Goal: Information Seeking & Learning: Learn about a topic

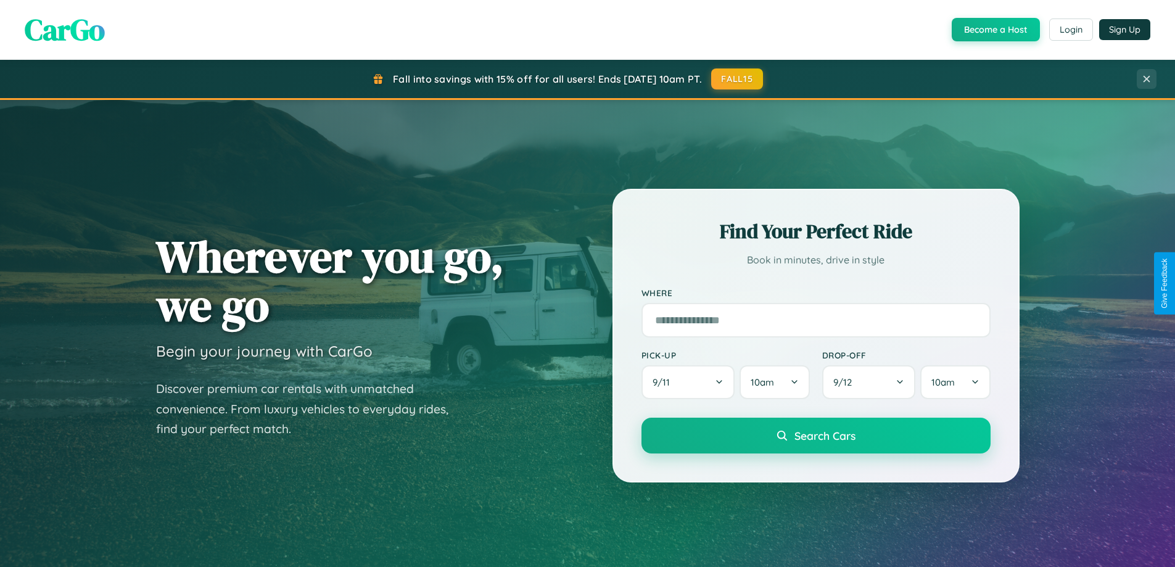
scroll to position [849, 0]
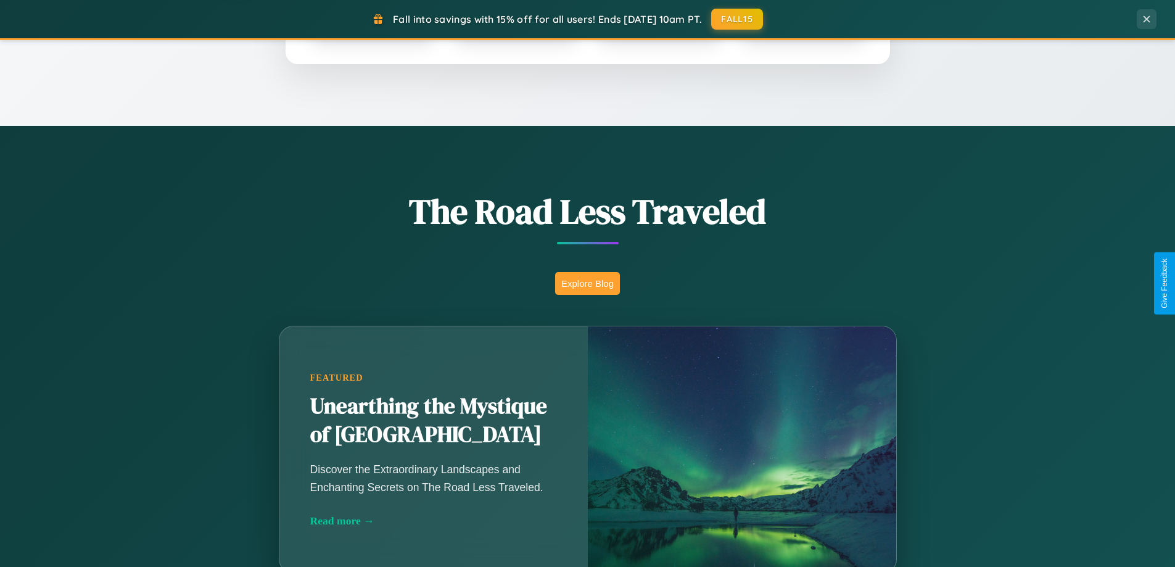
click at [587, 283] on button "Explore Blog" at bounding box center [587, 283] width 65 height 23
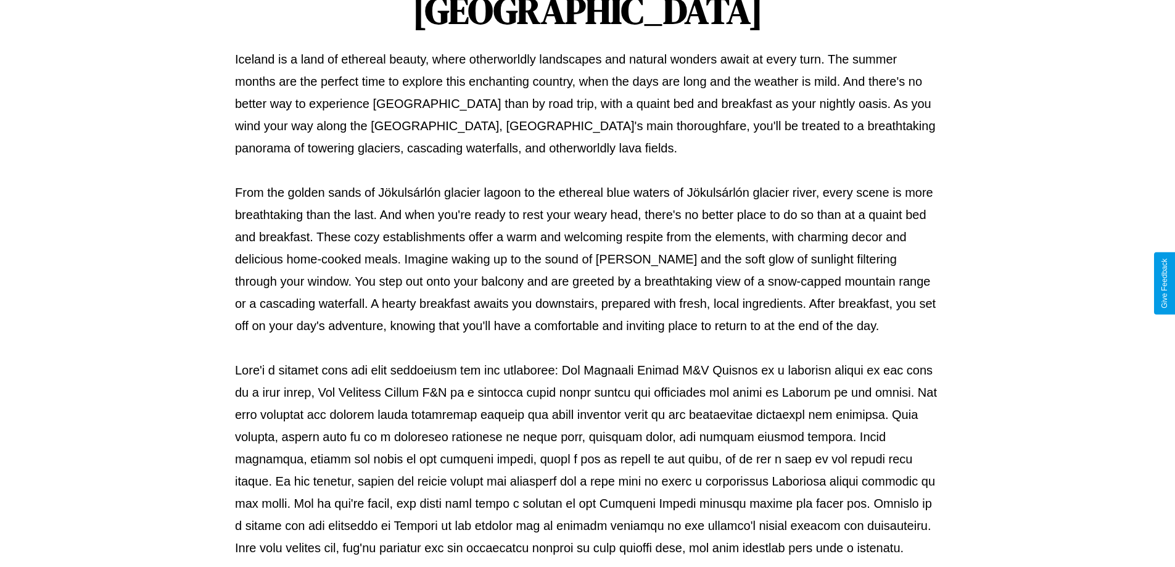
scroll to position [399, 0]
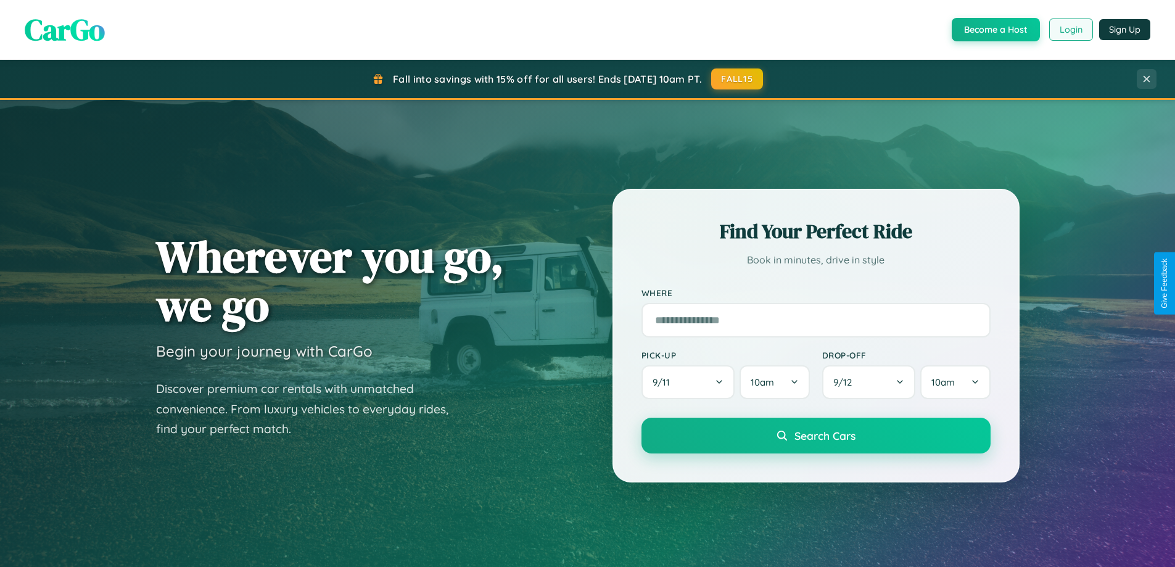
click at [1071, 30] on button "Login" at bounding box center [1072, 30] width 44 height 22
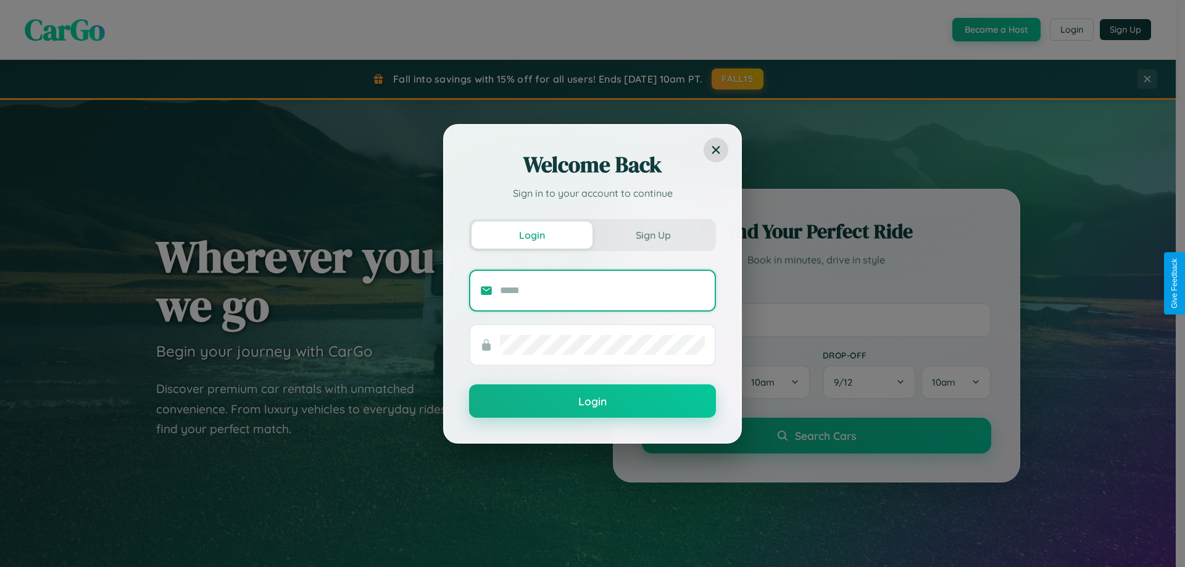
click at [602, 290] on input "text" at bounding box center [602, 291] width 205 height 20
type input "**********"
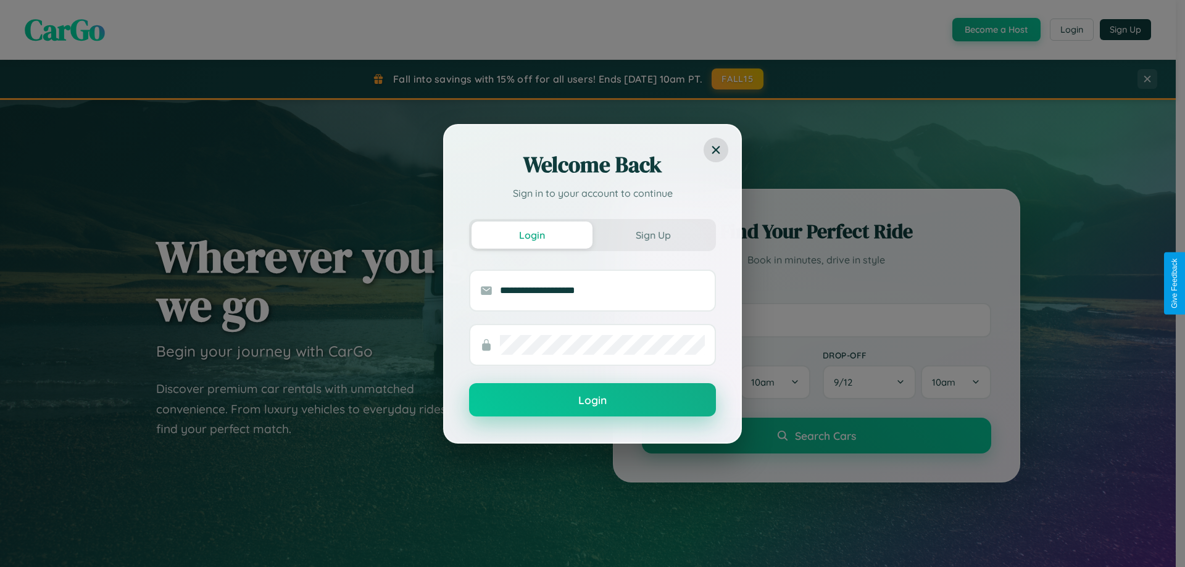
click at [592, 400] on button "Login" at bounding box center [592, 399] width 247 height 33
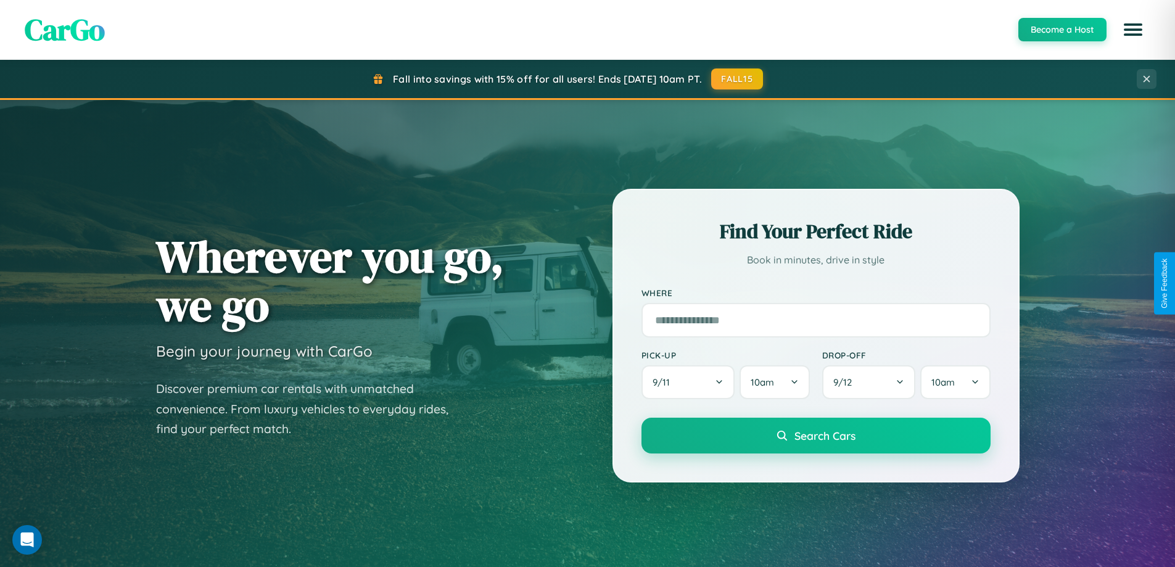
scroll to position [2374, 0]
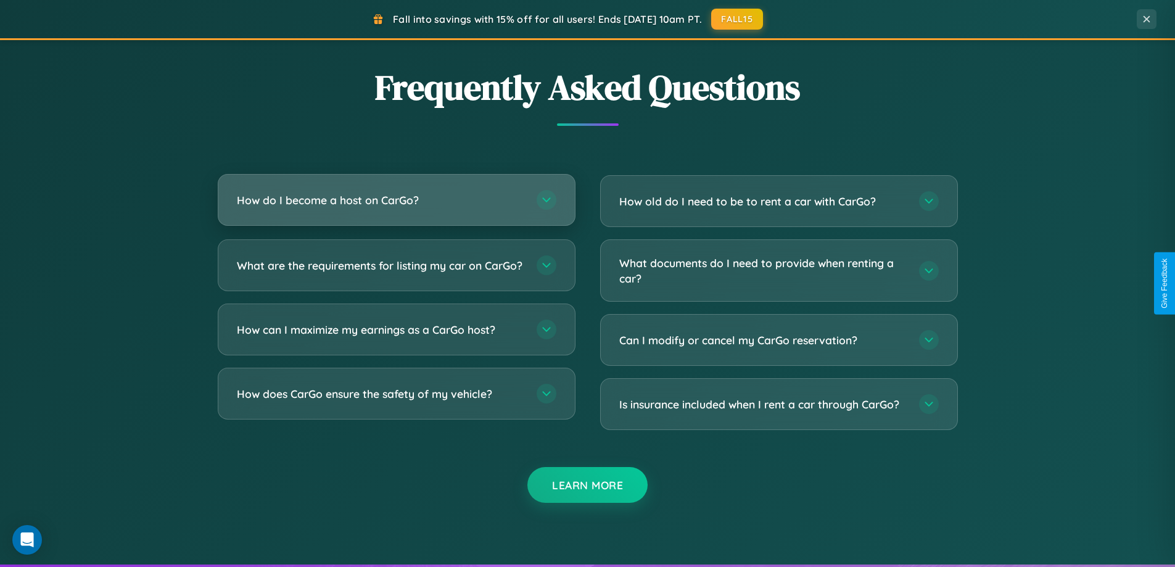
click at [396, 200] on h3 "How do I become a host on CarGo?" at bounding box center [381, 200] width 288 height 15
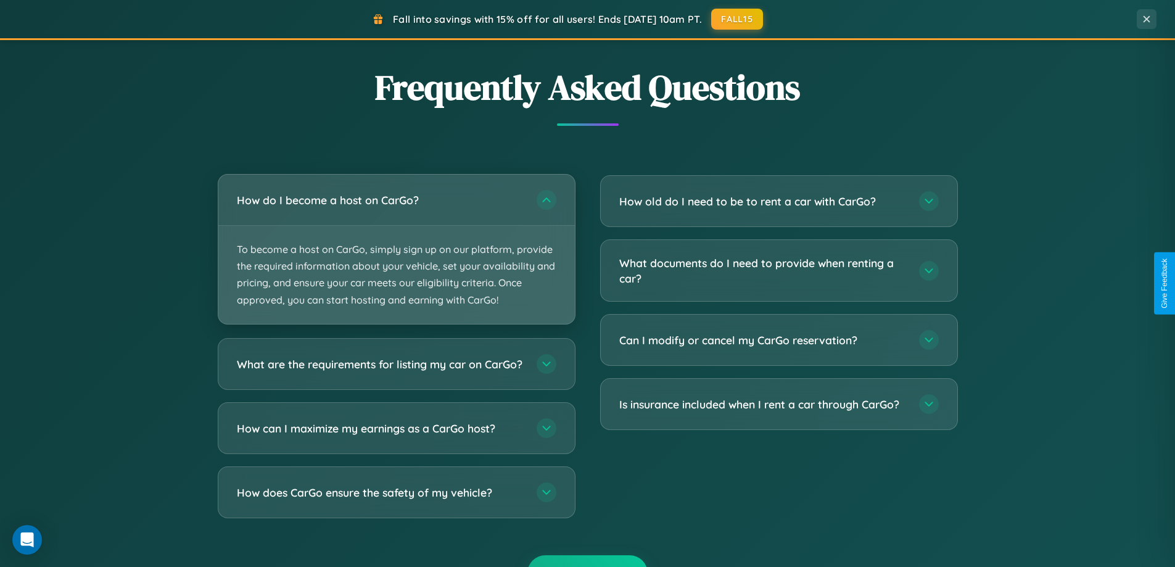
click at [396, 249] on p "To become a host on CarGo, simply sign up on our platform, provide the required…" at bounding box center [396, 275] width 357 height 98
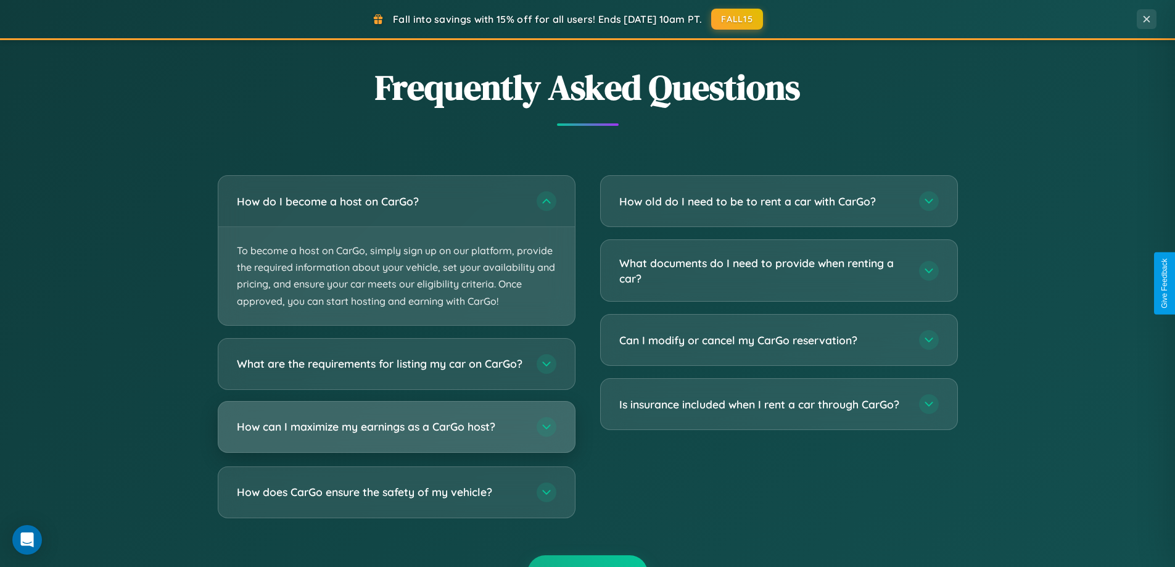
click at [396, 434] on h3 "How can I maximize my earnings as a CarGo host?" at bounding box center [381, 426] width 288 height 15
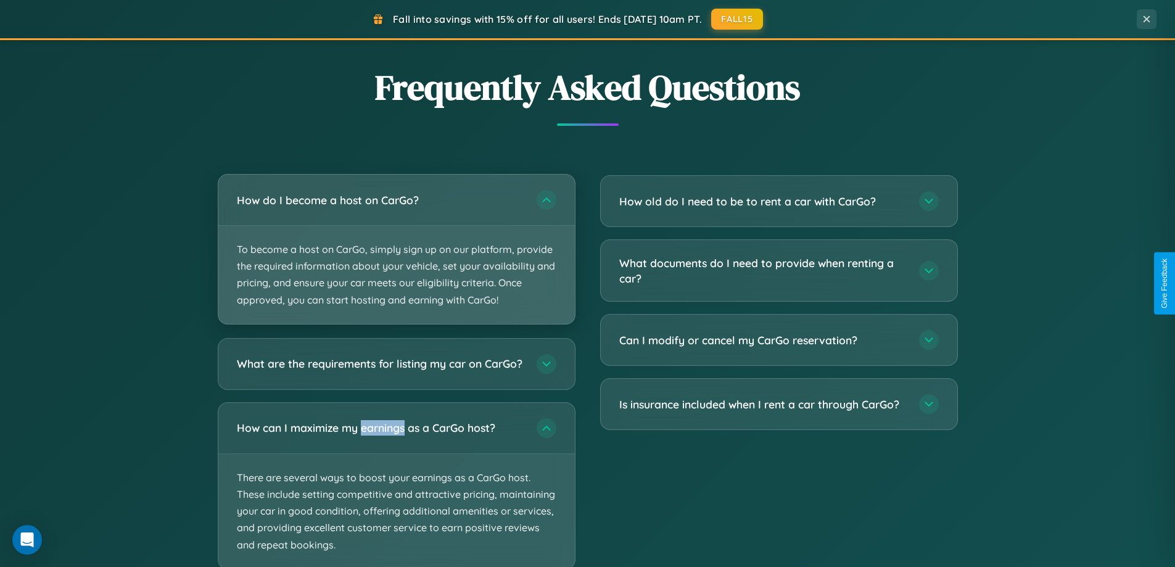
click at [396, 250] on p "To become a host on CarGo, simply sign up on our platform, provide the required…" at bounding box center [396, 275] width 357 height 98
click at [396, 249] on p "To become a host on CarGo, simply sign up on our platform, provide the required…" at bounding box center [396, 275] width 357 height 98
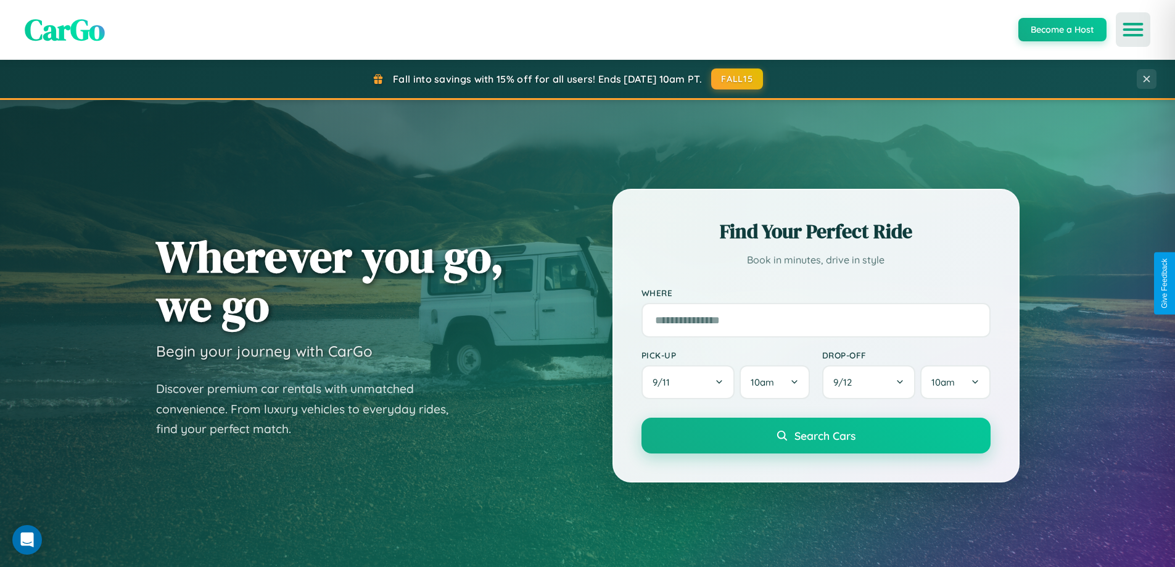
click at [1133, 30] on icon "Open menu" at bounding box center [1134, 29] width 18 height 11
